Goal: Task Accomplishment & Management: Manage account settings

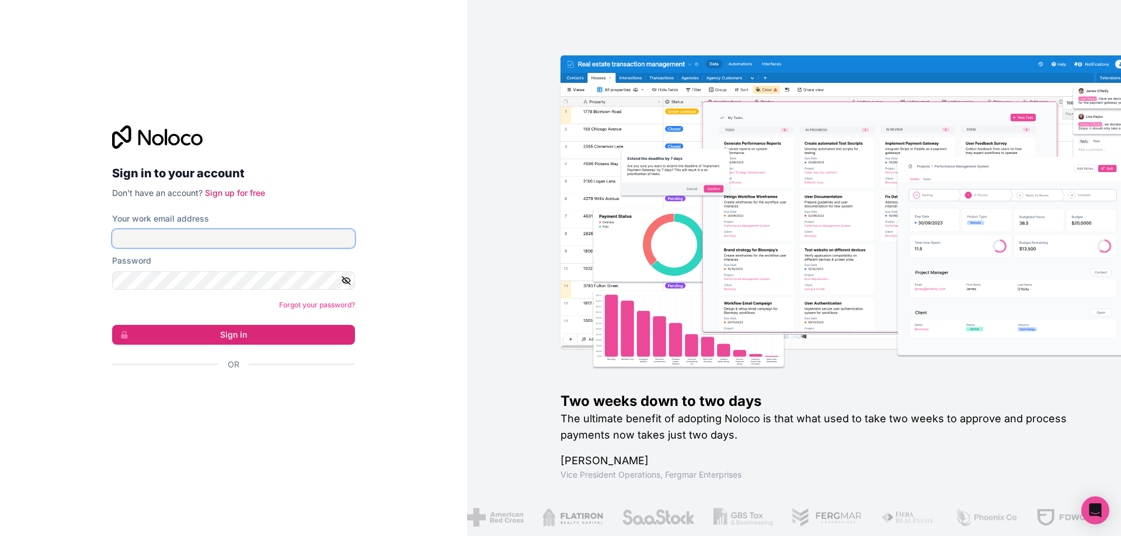
click at [169, 235] on input "Your work email address" at bounding box center [233, 238] width 243 height 19
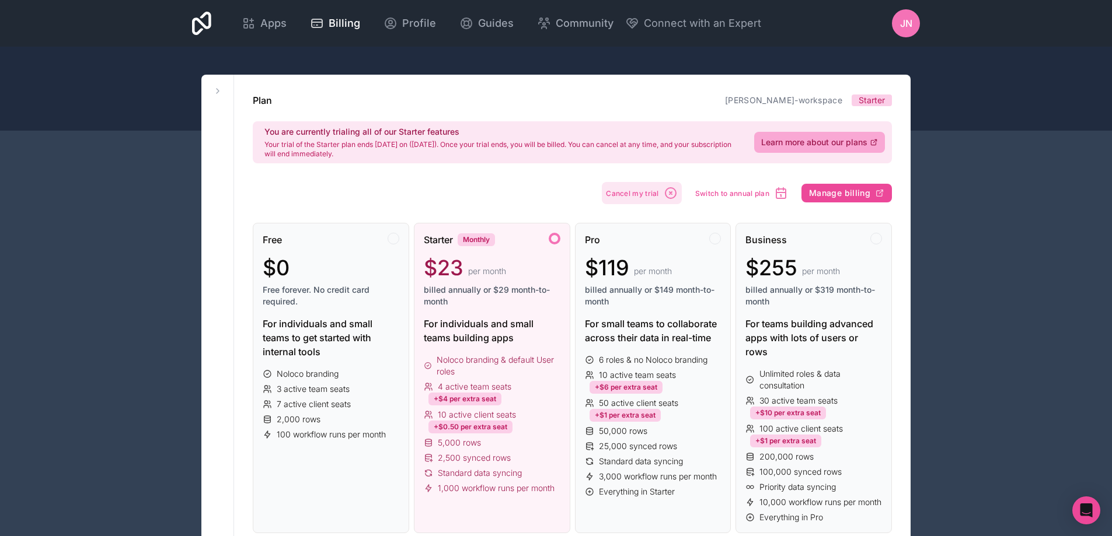
click at [646, 194] on span "Cancel my trial" at bounding box center [632, 193] width 53 height 9
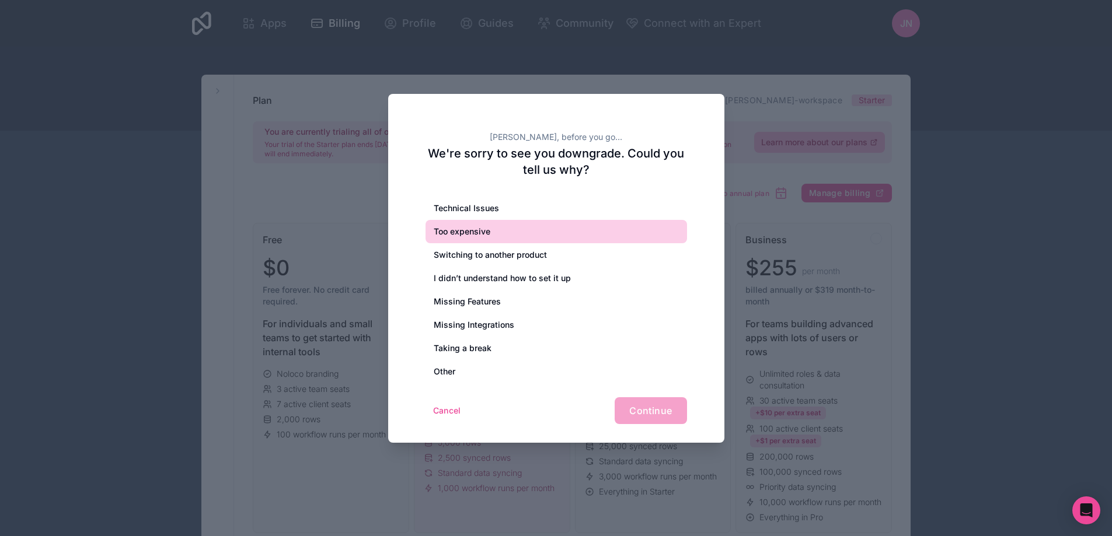
click at [557, 235] on div "Too expensive" at bounding box center [555, 231] width 261 height 23
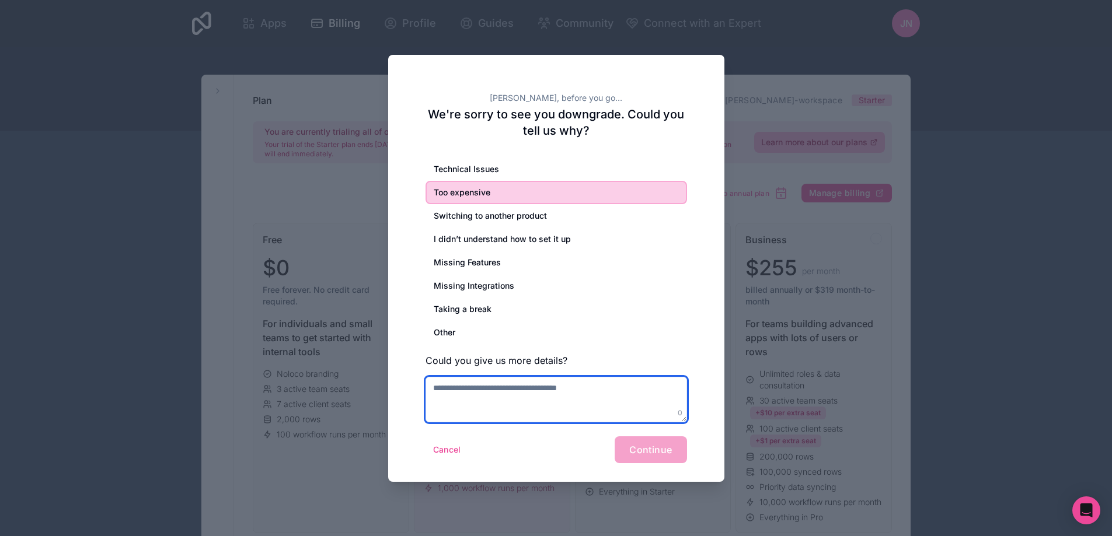
click at [507, 407] on textarea at bounding box center [555, 400] width 261 height 46
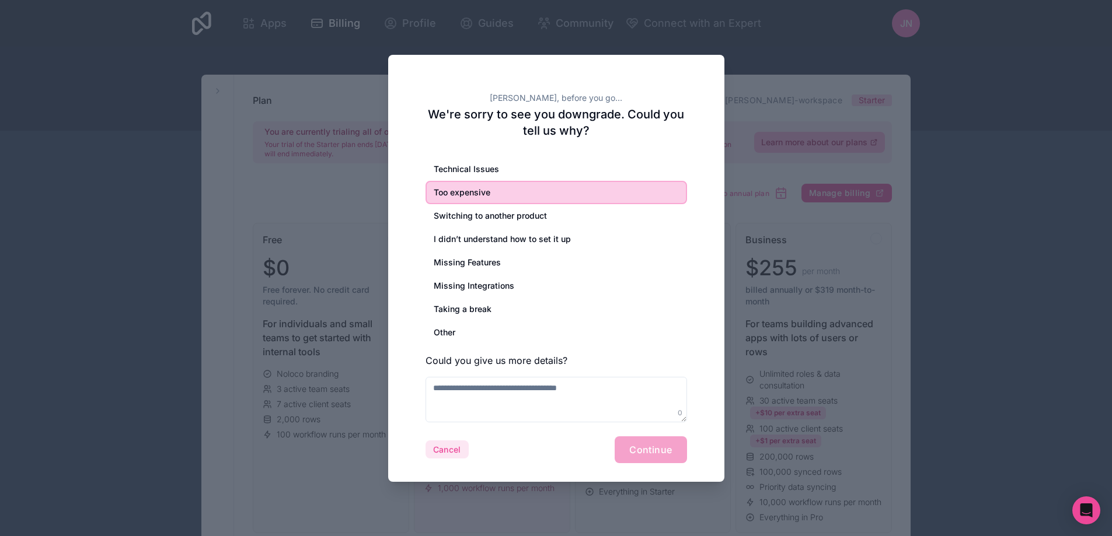
click at [437, 443] on button "Cancel" at bounding box center [446, 450] width 43 height 19
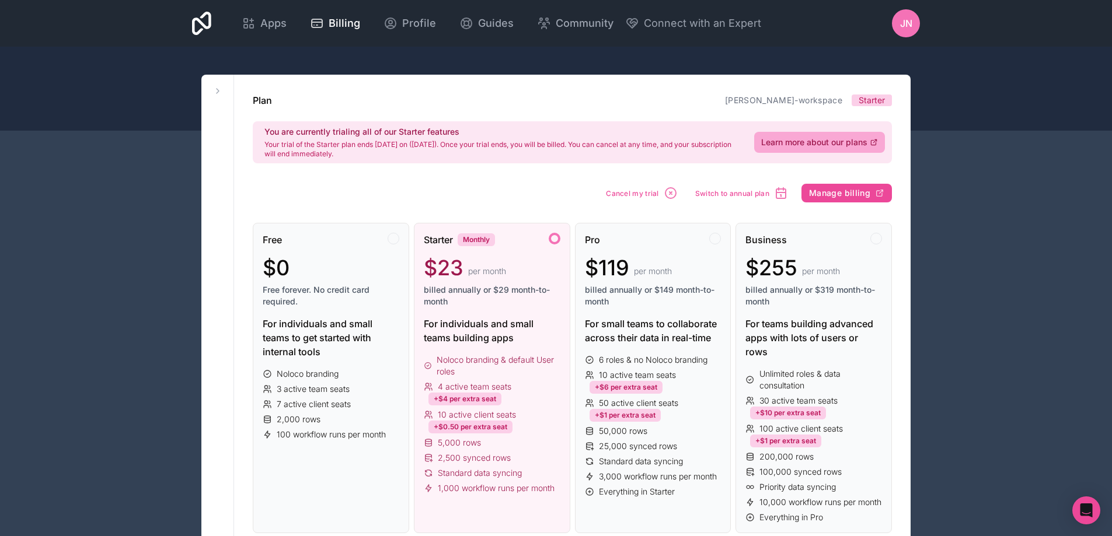
drag, startPoint x: 470, startPoint y: 173, endPoint x: 464, endPoint y: 176, distance: 7.1
